Goal: Navigation & Orientation: Go to known website

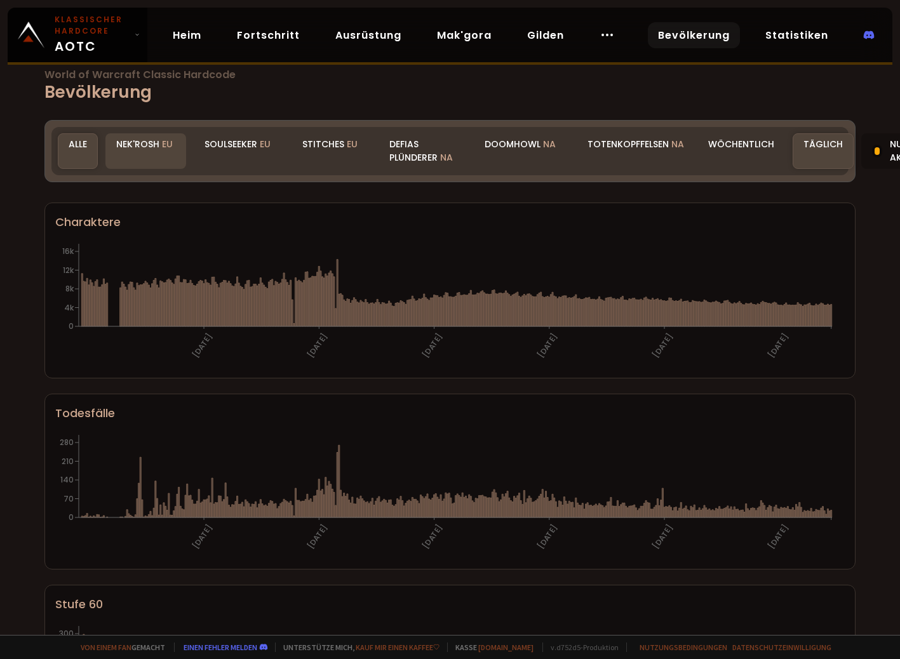
click at [128, 164] on div "Nek'Rosh EU" at bounding box center [145, 151] width 81 height 36
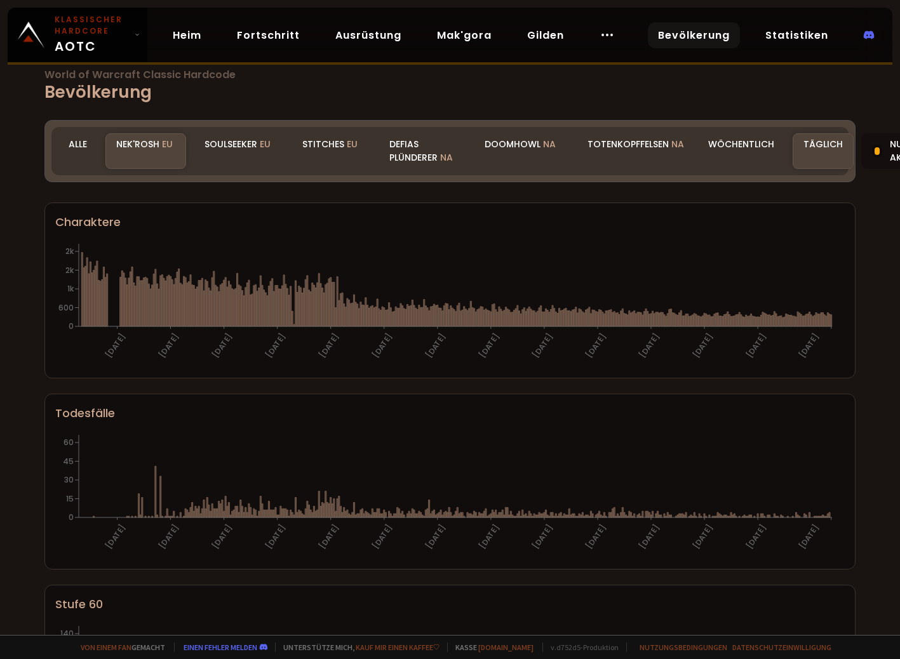
click at [141, 167] on div "Nek'Rosh EU" at bounding box center [145, 151] width 81 height 36
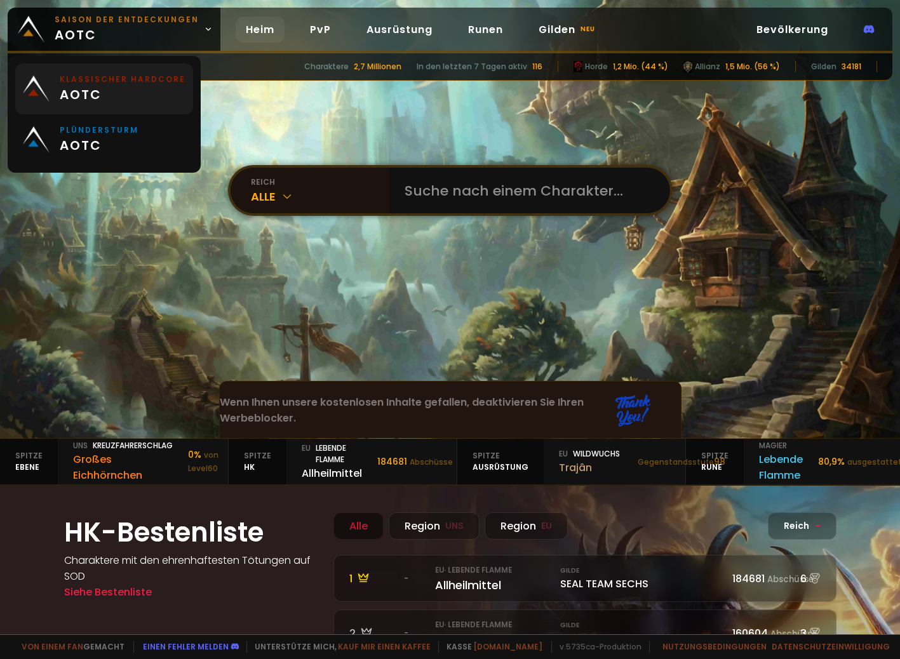
click at [113, 85] on span "aotc" at bounding box center [123, 94] width 126 height 19
